Goal: Task Accomplishment & Management: Complete application form

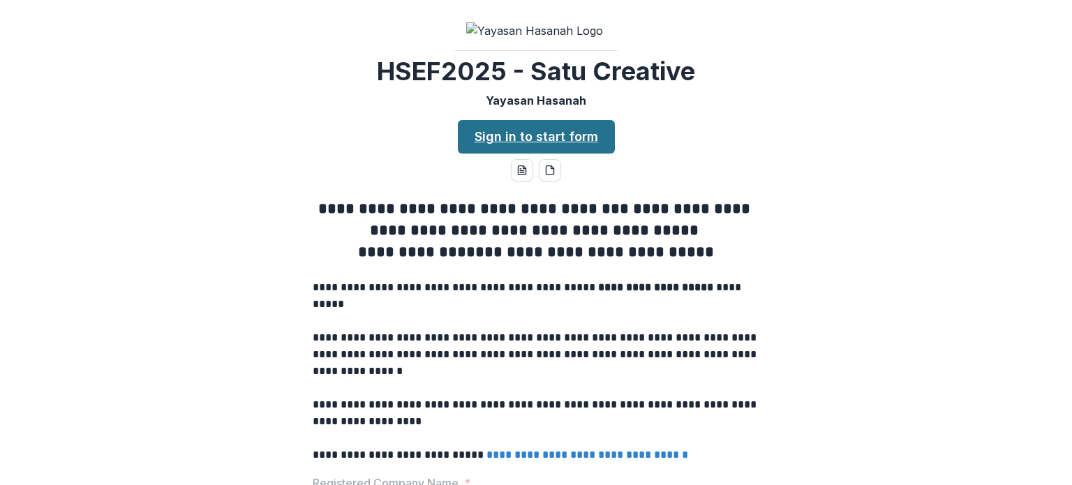
click at [569, 154] on link "Sign in to start form" at bounding box center [536, 136] width 157 height 33
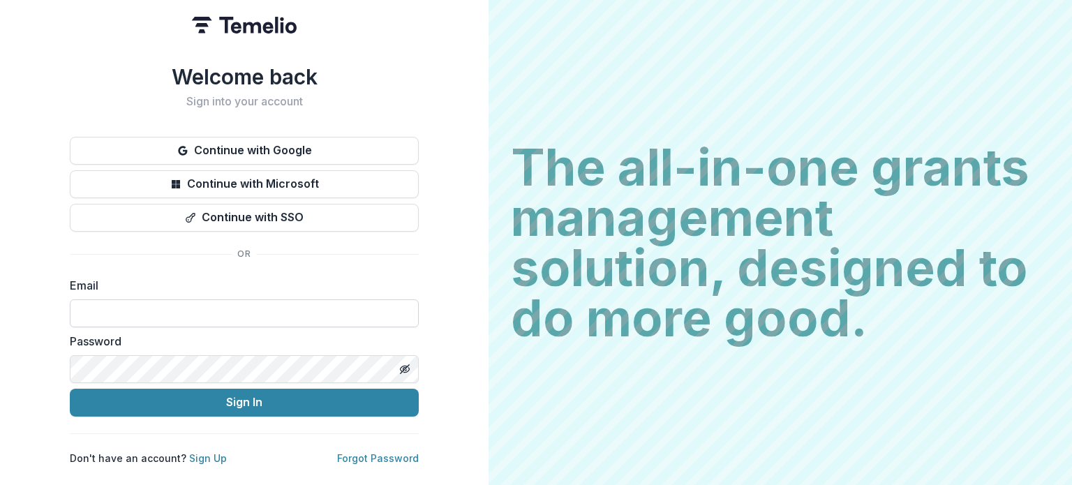
click at [117, 312] on input at bounding box center [244, 313] width 349 height 28
type input "**********"
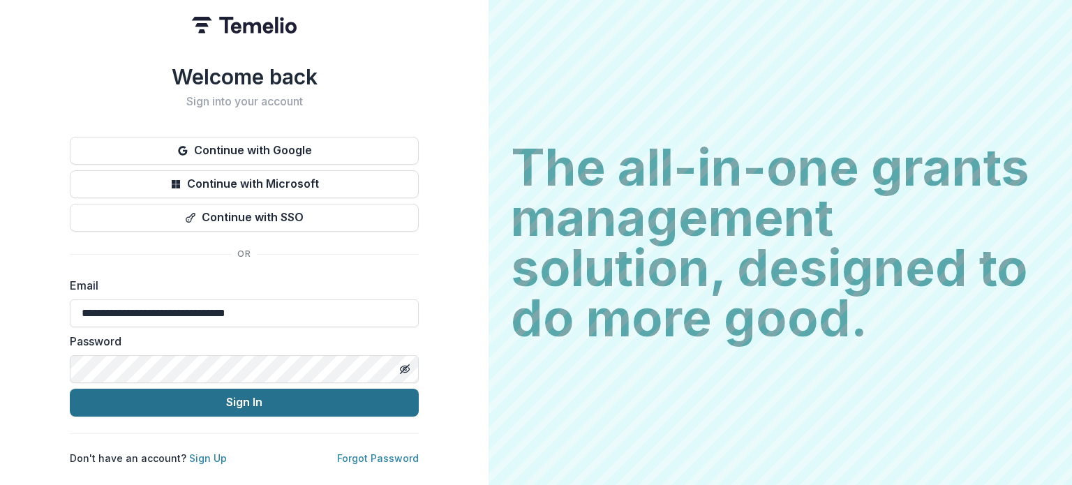
click at [243, 404] on button "Sign In" at bounding box center [244, 403] width 349 height 28
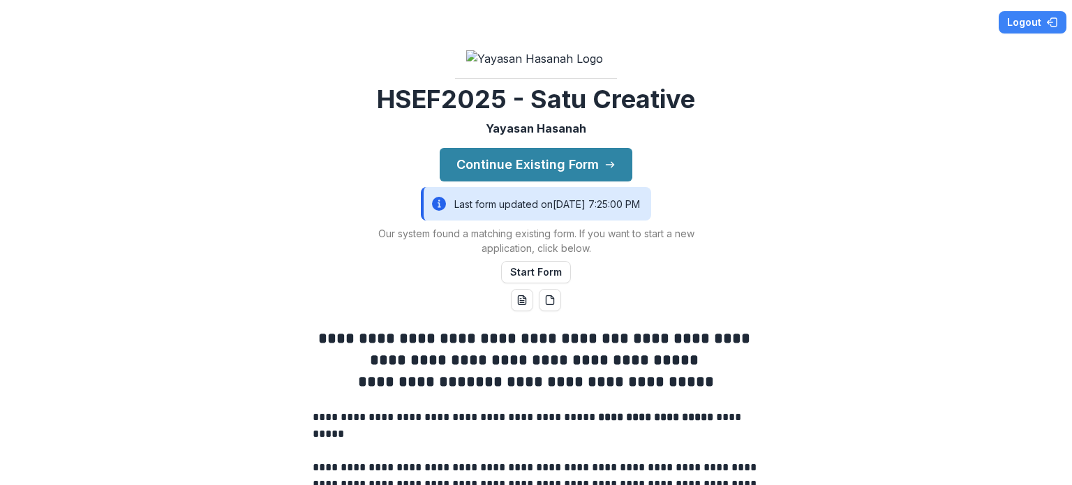
click at [499, 67] on img at bounding box center [536, 58] width 140 height 17
click at [578, 181] on button "Continue Existing Form" at bounding box center [536, 164] width 193 height 33
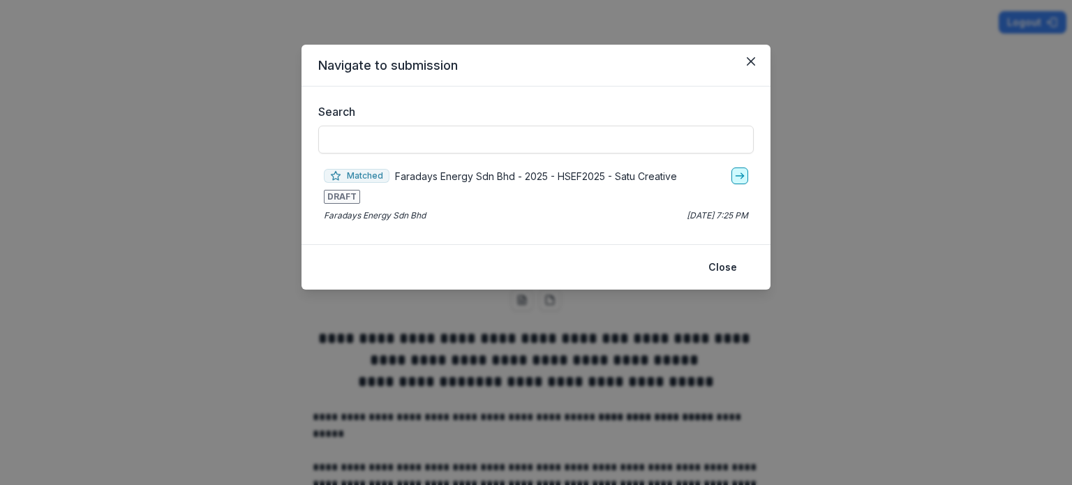
click at [739, 173] on icon "go-to" at bounding box center [739, 175] width 11 height 11
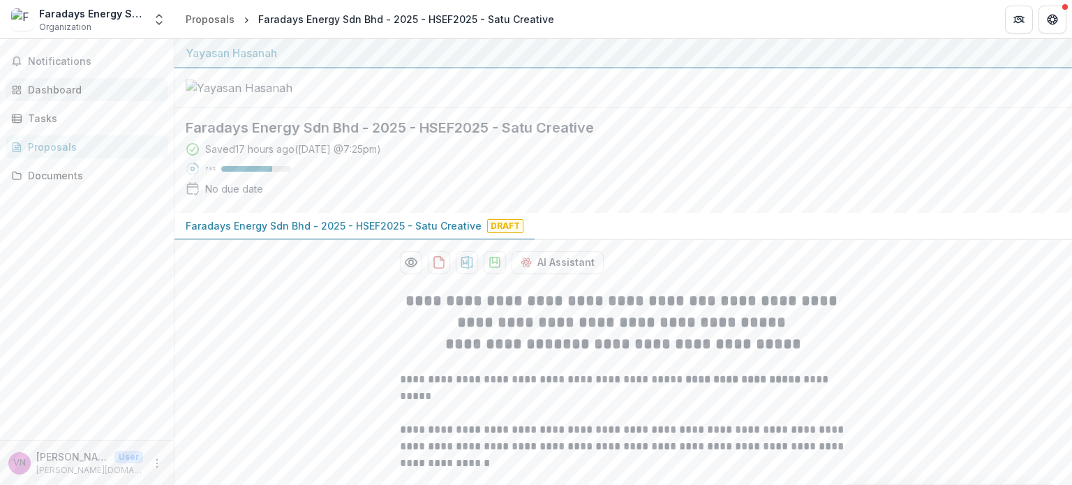
click at [45, 88] on div "Dashboard" at bounding box center [92, 89] width 129 height 15
